Goal: Navigation & Orientation: Find specific page/section

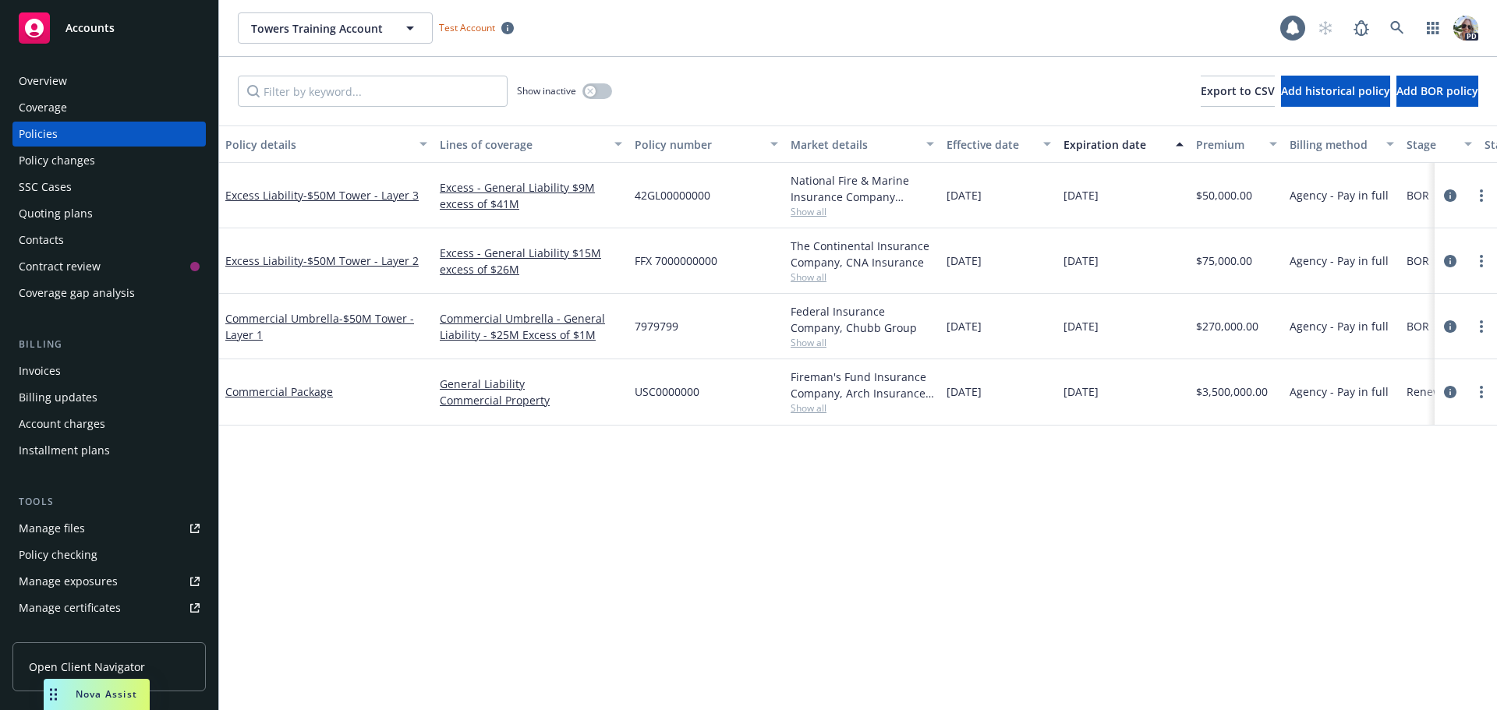
drag, startPoint x: 589, startPoint y: 689, endPoint x: 50, endPoint y: 662, distance: 540.1
click at [50, 662] on body "Accounts Overview Coverage Policies Policy changes SSC Cases Quoting plans Cont…" at bounding box center [748, 355] width 1497 height 710
